Goal: Information Seeking & Learning: Learn about a topic

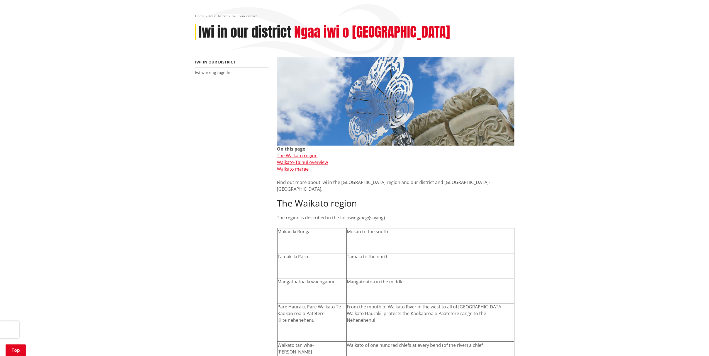
scroll to position [84, 0]
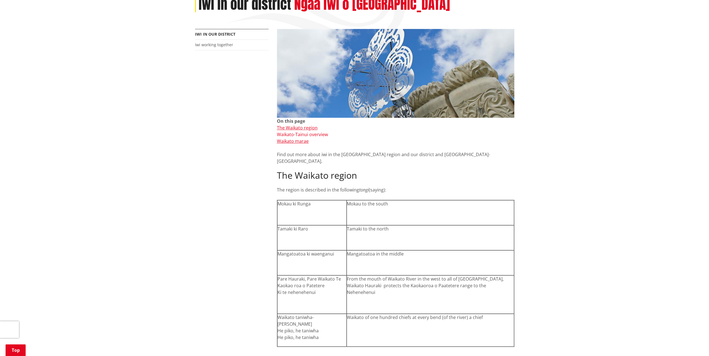
click at [296, 135] on link "Waikato-Tainui overview" at bounding box center [302, 135] width 51 height 6
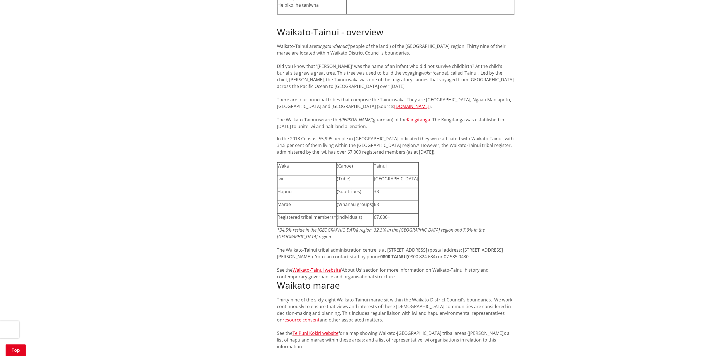
scroll to position [84, 0]
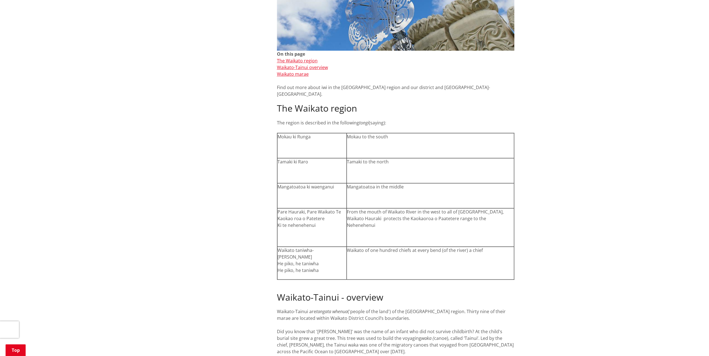
scroll to position [139, 0]
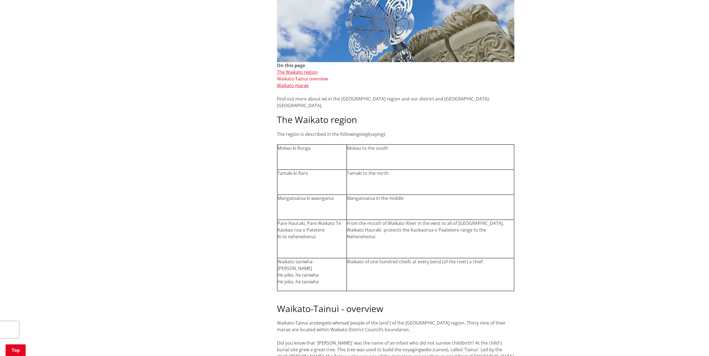
click at [312, 79] on link "Waikato-Tainui overview" at bounding box center [302, 79] width 51 height 6
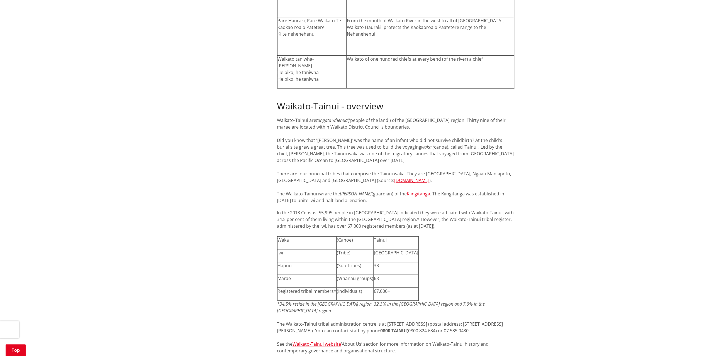
scroll to position [361, 0]
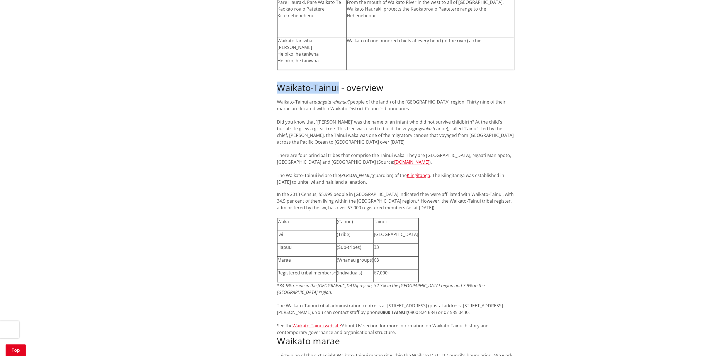
drag, startPoint x: 339, startPoint y: 74, endPoint x: 276, endPoint y: 70, distance: 63.6
click at [276, 70] on div "On this page The Waikato region Waikato-Tainui overview Waikato marae Find out …" at bounding box center [396, 169] width 246 height 834
copy h2 "Waikato-Tainui"
